Goal: Information Seeking & Learning: Check status

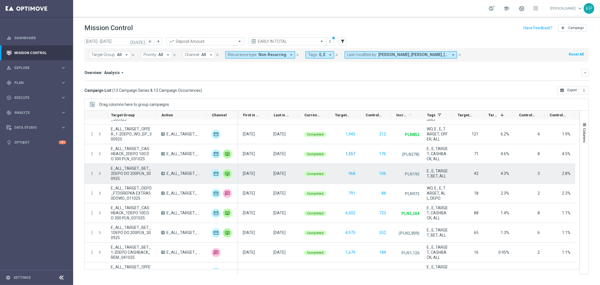
scroll to position [106, 0]
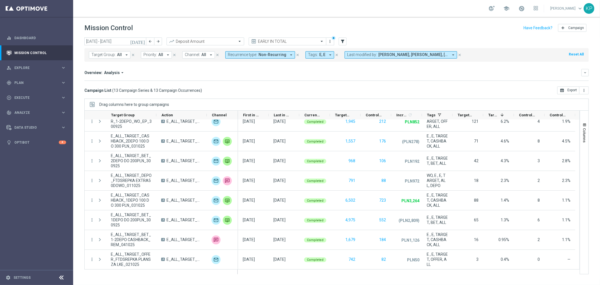
click at [323, 69] on div "Overview: Analysis arrow_drop_down keyboard_arrow_down" at bounding box center [336, 72] width 505 height 7
click at [310, 68] on mini-dashboard "Overview: Analysis arrow_drop_down keyboard_arrow_down Increase In Deposit Amou…" at bounding box center [336, 74] width 505 height 25
click at [303, 70] on div "Overview: Analysis arrow_drop_down" at bounding box center [332, 72] width 497 height 5
click at [251, 67] on mini-dashboard "Overview: Analysis arrow_drop_down keyboard_arrow_down Increase In Deposit Amou…" at bounding box center [336, 74] width 505 height 25
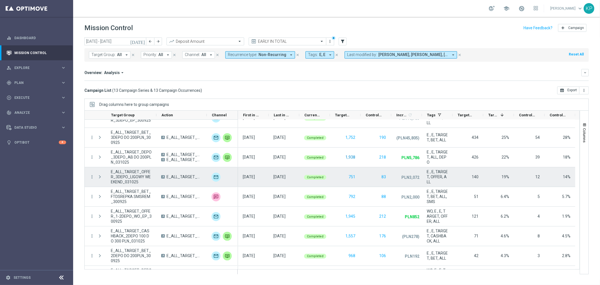
scroll to position [0, 0]
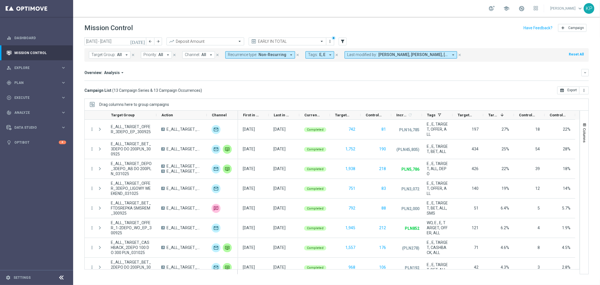
click at [277, 52] on span "Non-Recurring" at bounding box center [273, 54] width 28 height 5
click at [247, 93] on div "Recurring" at bounding box center [251, 94] width 35 height 3
click at [247, 85] on label "Non-Recurring" at bounding box center [244, 85] width 21 height 3
click at [284, 74] on div "Overview: Analysis arrow_drop_down" at bounding box center [332, 72] width 497 height 5
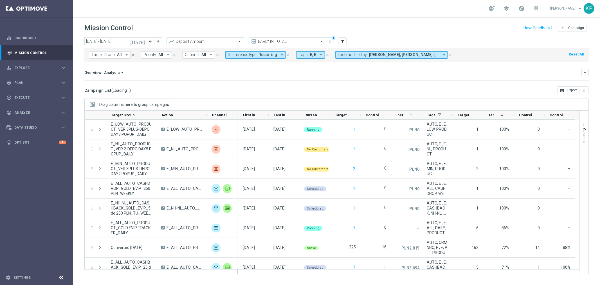
click at [321, 55] on button "Tags: E, E arrow_drop_down" at bounding box center [310, 54] width 29 height 7
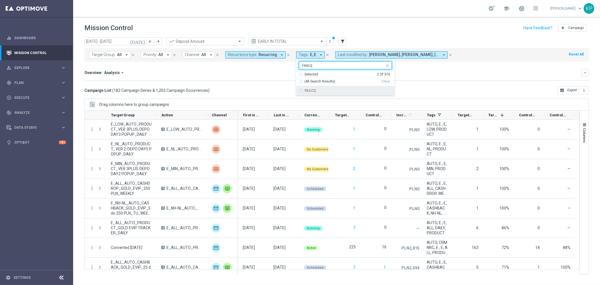
click at [314, 88] on div "REACQ" at bounding box center [345, 90] width 93 height 9
type input "reacq"
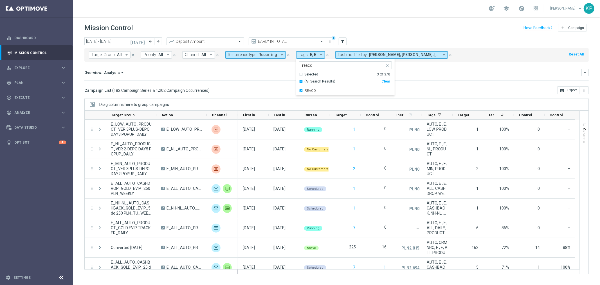
click at [264, 72] on div "Overview: Analysis arrow_drop_down" at bounding box center [332, 72] width 497 height 5
click at [305, 58] on button "Tags: E, E , REACQ arrow_drop_down" at bounding box center [318, 54] width 44 height 7
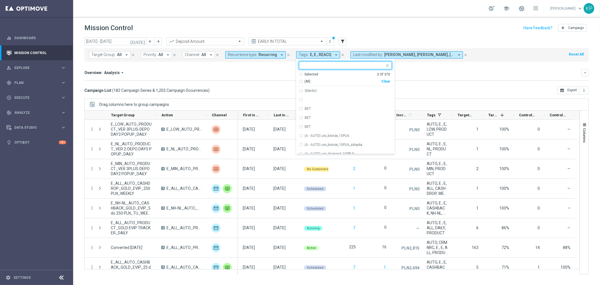
click at [305, 73] on div "Selected" at bounding box center [312, 74] width 14 height 5
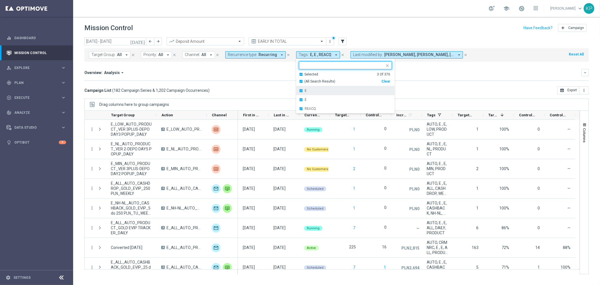
click at [299, 90] on div "E" at bounding box center [345, 90] width 93 height 9
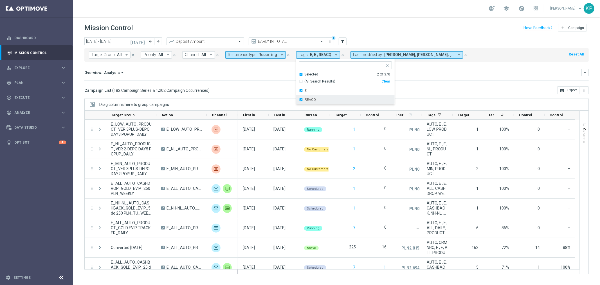
click at [299, 91] on div "E" at bounding box center [345, 90] width 93 height 9
click at [255, 71] on div "Overview: Analysis arrow_drop_down" at bounding box center [332, 72] width 497 height 5
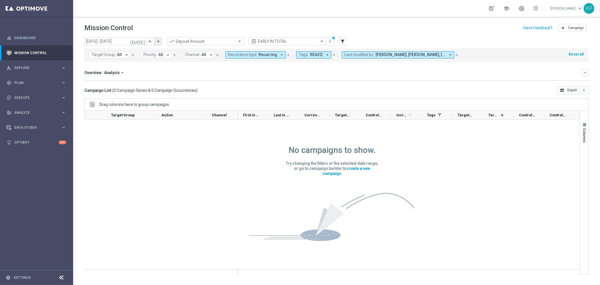
click at [155, 39] on button "arrow_forward" at bounding box center [158, 41] width 8 height 8
type input "[DATE] - [DATE]"
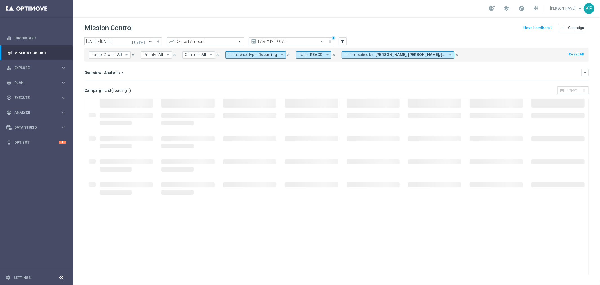
click at [225, 72] on div "Overview: Analysis arrow_drop_down" at bounding box center [332, 72] width 497 height 5
click at [379, 27] on div "Mission Control add Campaign" at bounding box center [336, 28] width 505 height 11
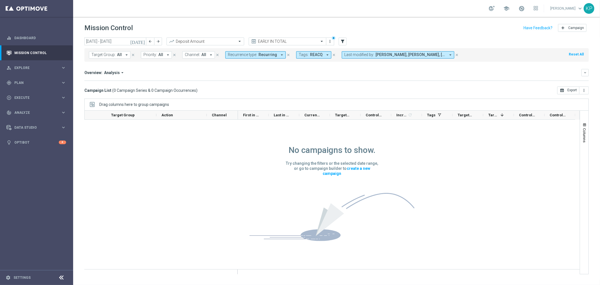
click at [305, 57] on button "Tags: REACQ arrow_drop_down" at bounding box center [313, 54] width 35 height 7
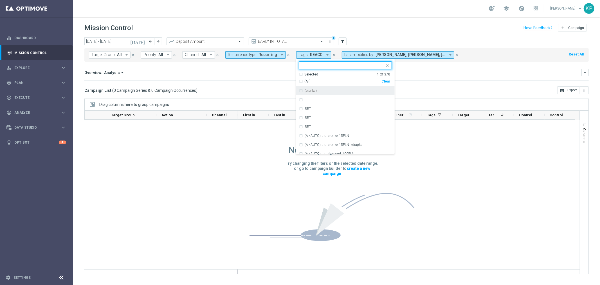
click at [299, 74] on div "Selected 1 Of 370" at bounding box center [344, 74] width 91 height 5
click at [299, 88] on div "REACQ" at bounding box center [345, 90] width 93 height 9
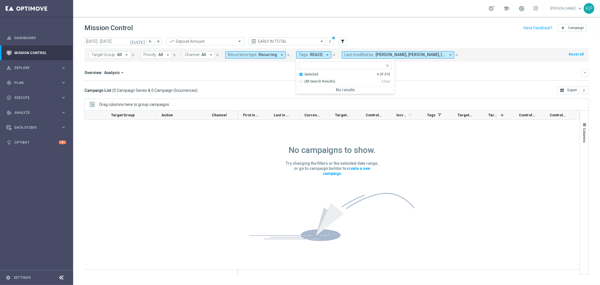
click at [299, 73] on div "Selected 0 Of 370" at bounding box center [344, 74] width 91 height 5
click at [302, 66] on input "text" at bounding box center [343, 65] width 82 height 5
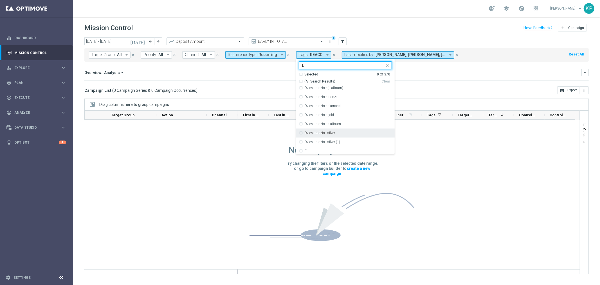
scroll to position [1032, 0]
click at [307, 137] on div "E" at bounding box center [345, 139] width 93 height 9
type input "E"
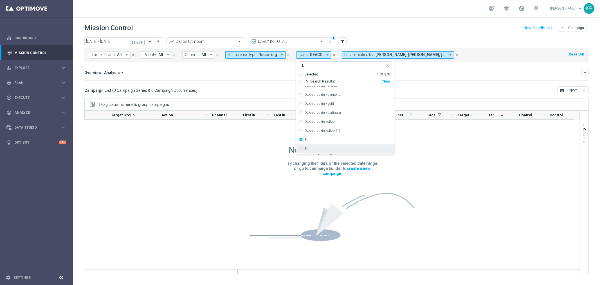
click at [306, 147] on div "E" at bounding box center [348, 148] width 87 height 3
click at [258, 87] on div "Campaign List ( 0 Campaign Series & 0 Campaign Occurrences ) open_in_browser Ex…" at bounding box center [336, 90] width 505 height 8
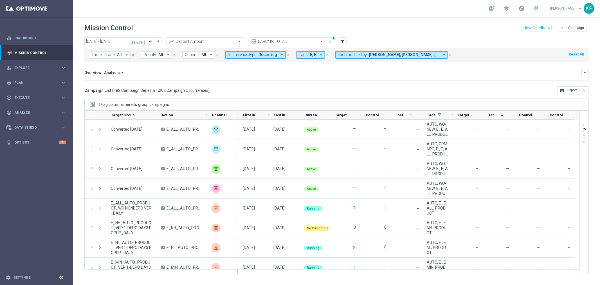
click at [264, 87] on div "Campaign List ( 182 Campaign Series & 1,202 Campaign Occurrences ) open_in_brow…" at bounding box center [336, 90] width 505 height 8
click at [519, 8] on span at bounding box center [522, 8] width 6 height 6
click at [418, 9] on div "school [PERSON_NAME] keyboard_arrow_down KP" at bounding box center [336, 8] width 527 height 17
click at [419, 13] on div "school [PERSON_NAME] keyboard_arrow_down KP" at bounding box center [336, 8] width 527 height 17
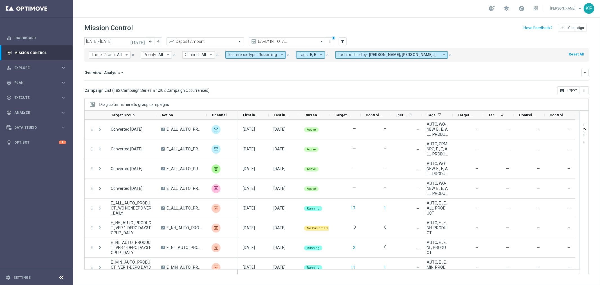
click at [346, 81] on mini-dashboard "Overview: Analysis arrow_drop_down keyboard_arrow_down Increase In Deposit Amou…" at bounding box center [336, 74] width 505 height 25
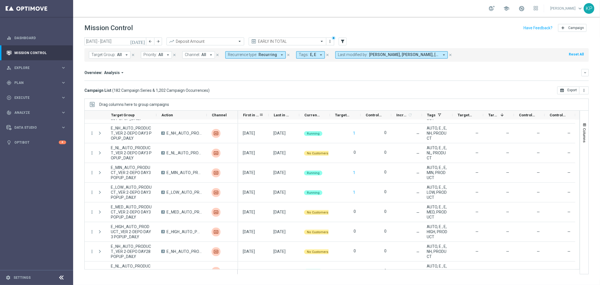
scroll to position [657, 0]
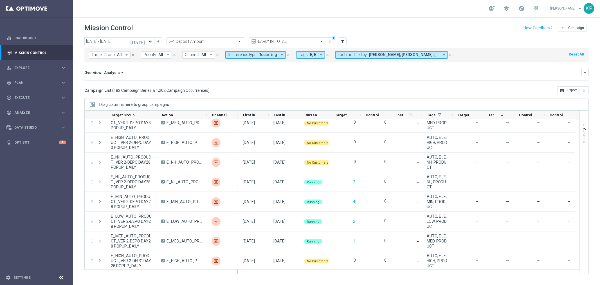
click at [261, 56] on span "Recurring" at bounding box center [268, 54] width 19 height 5
click at [252, 83] on div "Non-Recurring" at bounding box center [248, 86] width 40 height 9
click at [247, 92] on div "Recurring" at bounding box center [248, 95] width 40 height 9
click at [193, 73] on div "Overview: Analysis arrow_drop_down" at bounding box center [332, 72] width 497 height 5
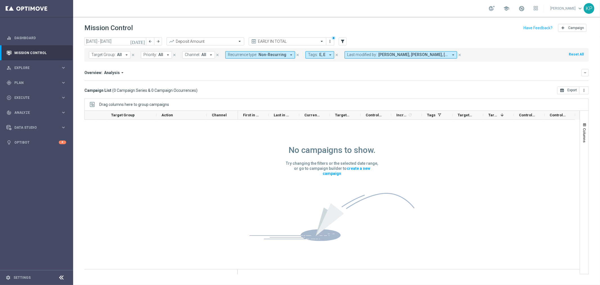
scroll to position [0, 0]
click at [150, 42] on icon "arrow_back" at bounding box center [150, 41] width 4 height 4
type input "[DATE] - [DATE]"
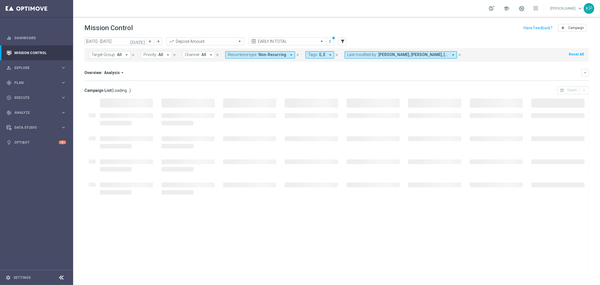
click at [187, 75] on div "Overview: Analysis arrow_drop_down" at bounding box center [332, 72] width 497 height 5
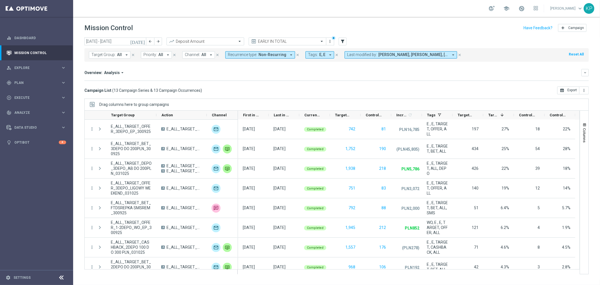
scroll to position [0, 0]
